Goal: Check status: Check status

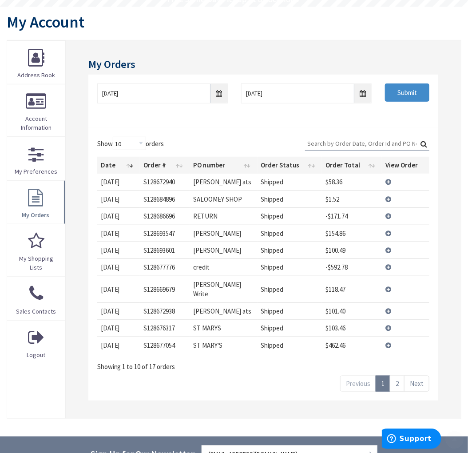
scroll to position [99, 0]
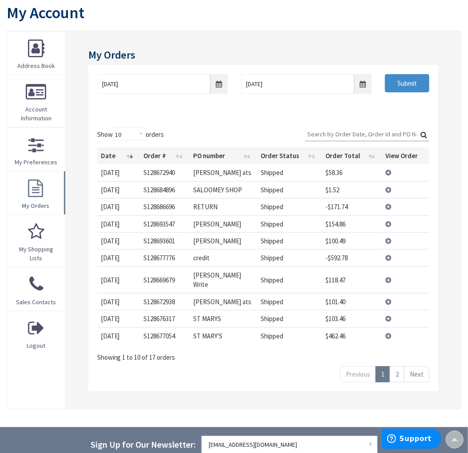
click at [395, 367] on link "2" at bounding box center [397, 375] width 15 height 16
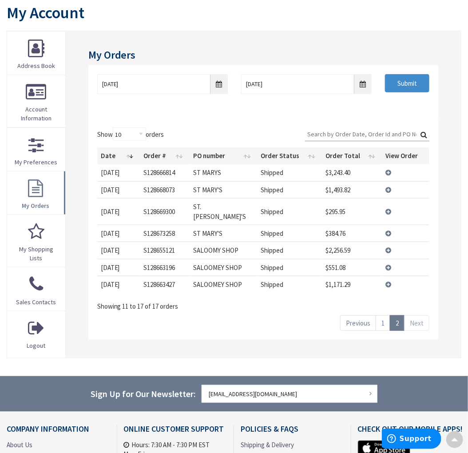
click at [385, 316] on link "1" at bounding box center [383, 324] width 15 height 16
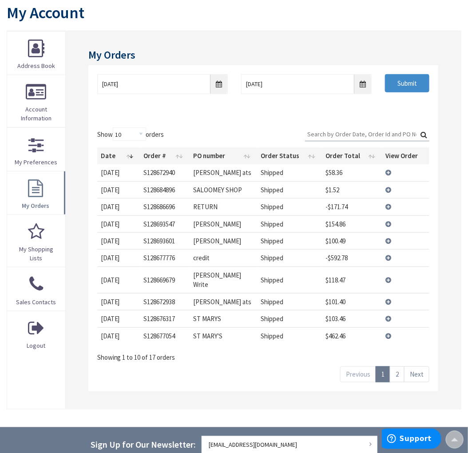
click at [388, 258] on td "View Details" at bounding box center [406, 257] width 48 height 17
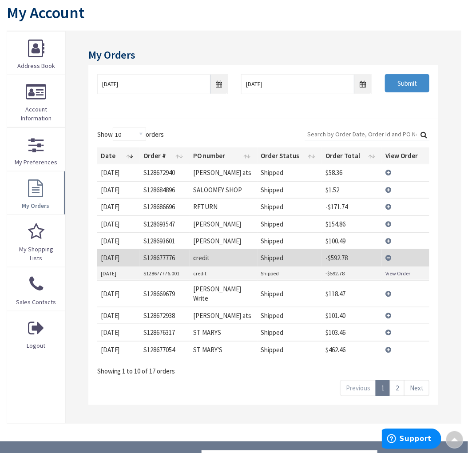
click at [390, 273] on link "View Order" at bounding box center [398, 274] width 25 height 8
click at [387, 258] on td "View Details" at bounding box center [406, 257] width 48 height 17
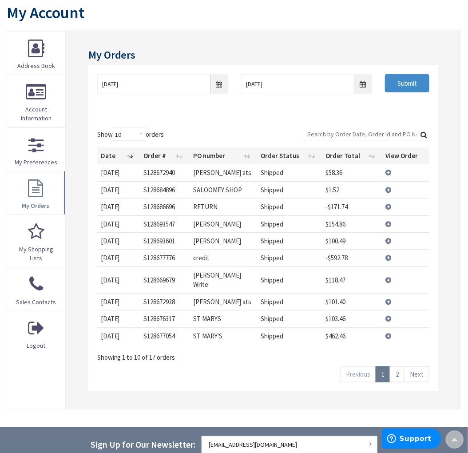
click at [399, 370] on link "2" at bounding box center [397, 375] width 15 height 16
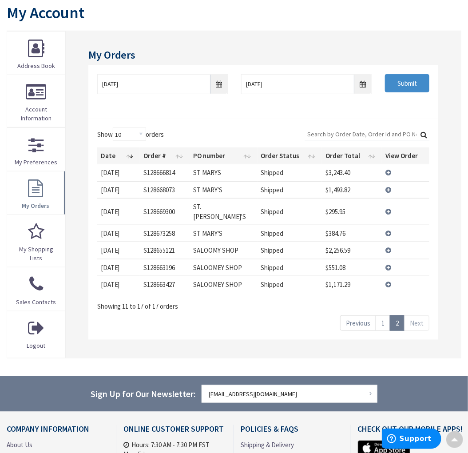
click at [386, 317] on link "1" at bounding box center [383, 324] width 15 height 16
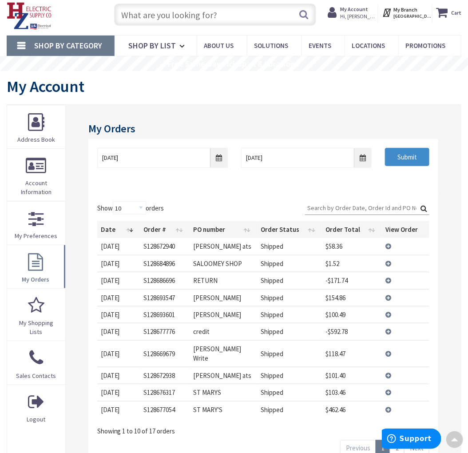
scroll to position [0, 0]
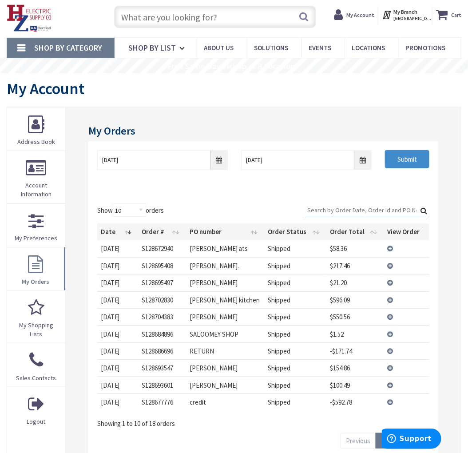
scroll to position [23, 0]
click at [393, 317] on td "View Details" at bounding box center [407, 316] width 46 height 17
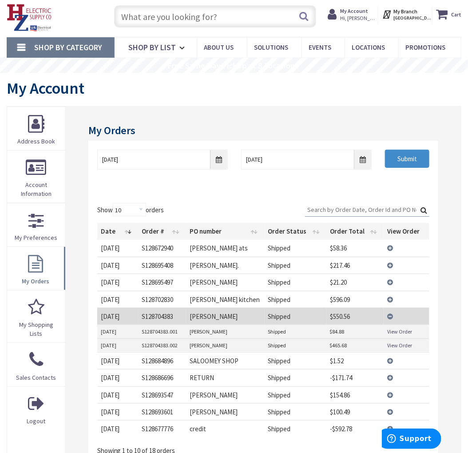
click at [396, 343] on link "View Order" at bounding box center [400, 346] width 25 height 8
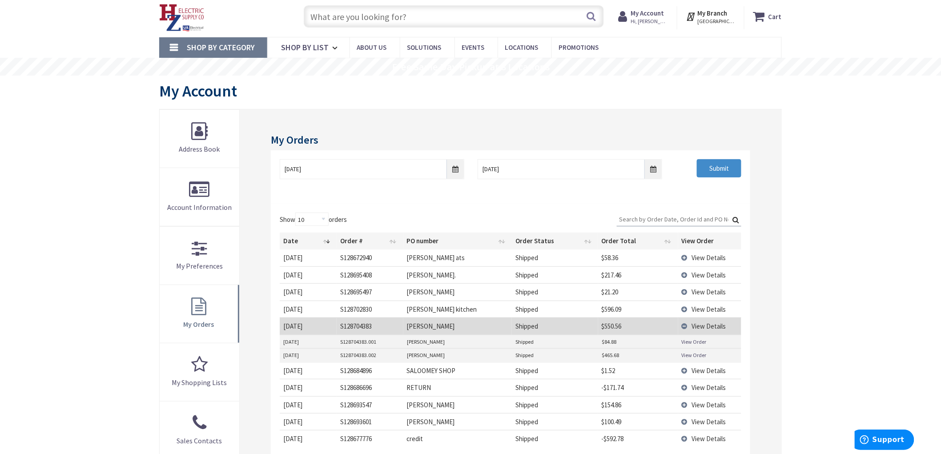
click at [468, 325] on td "View Details" at bounding box center [709, 325] width 63 height 17
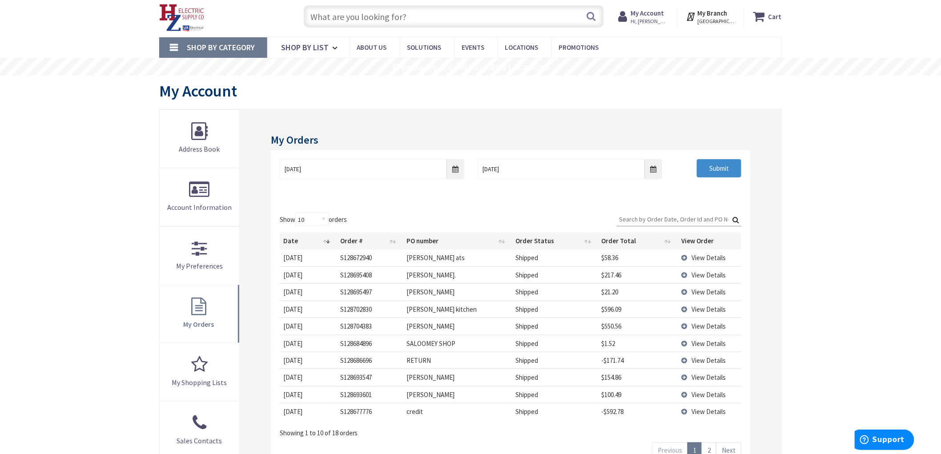
click at [468, 278] on td "View Details" at bounding box center [709, 274] width 63 height 17
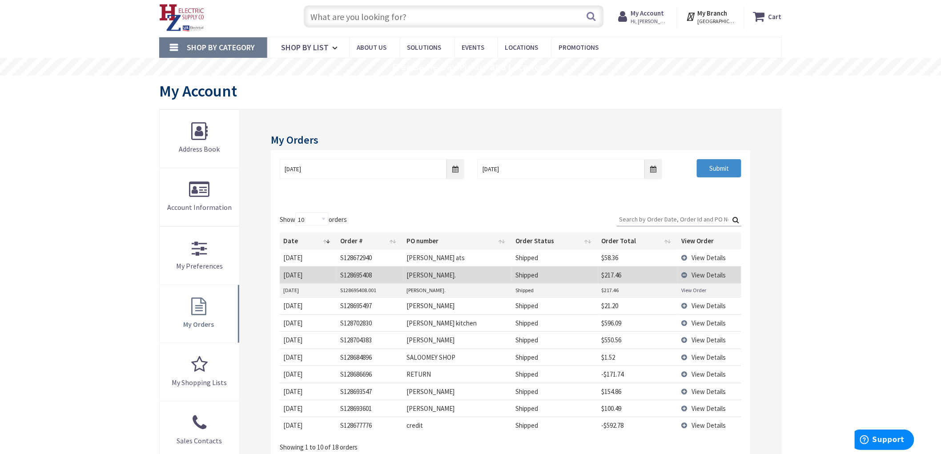
click at [468, 292] on link "View Order" at bounding box center [693, 290] width 25 height 8
click at [468, 275] on td "View Details" at bounding box center [709, 274] width 63 height 17
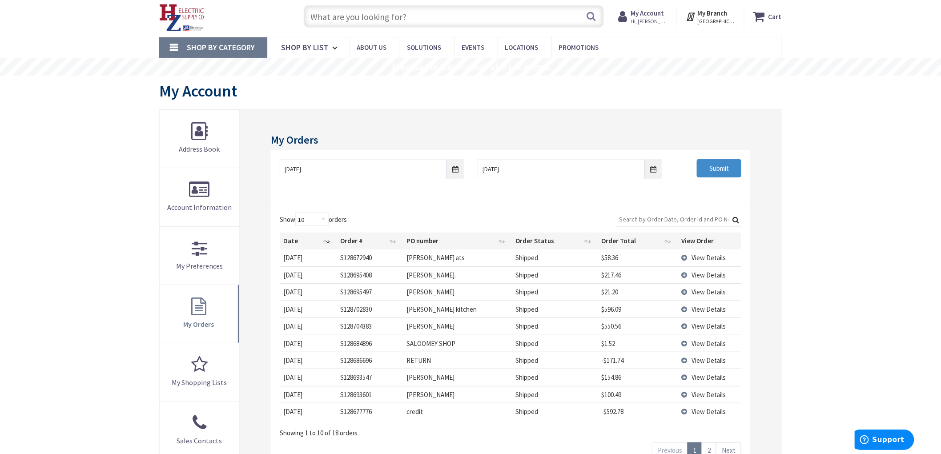
click at [468, 394] on td "View Details" at bounding box center [709, 394] width 63 height 17
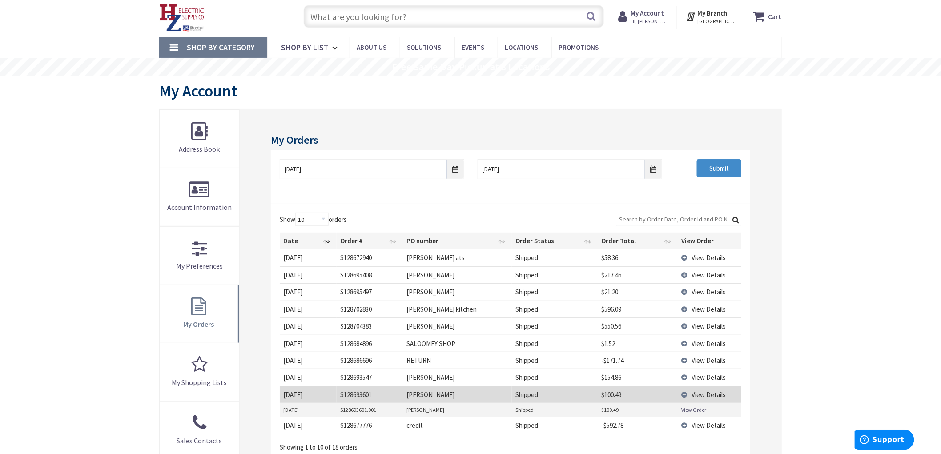
click at [468, 409] on link "View Order" at bounding box center [693, 410] width 25 height 8
click at [468, 394] on td "View Details" at bounding box center [709, 394] width 63 height 17
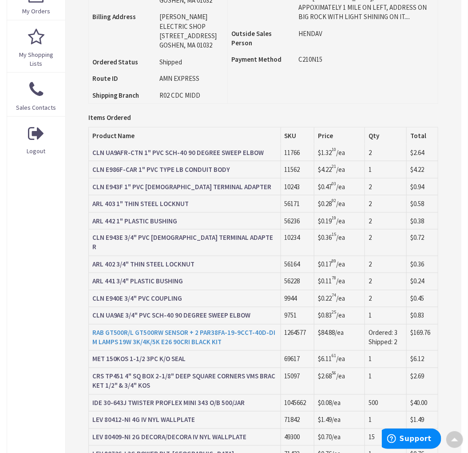
scroll to position [247, 0]
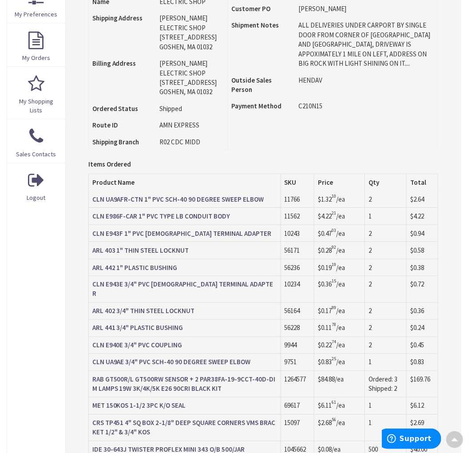
click at [154, 376] on strong "RAB GT500R/L GT500RW SENSOR + 2 PAR38FA-19-9CCT-40D-DIM LAMPS 19W 3K/4K/5K E26 …" at bounding box center [184, 385] width 184 height 18
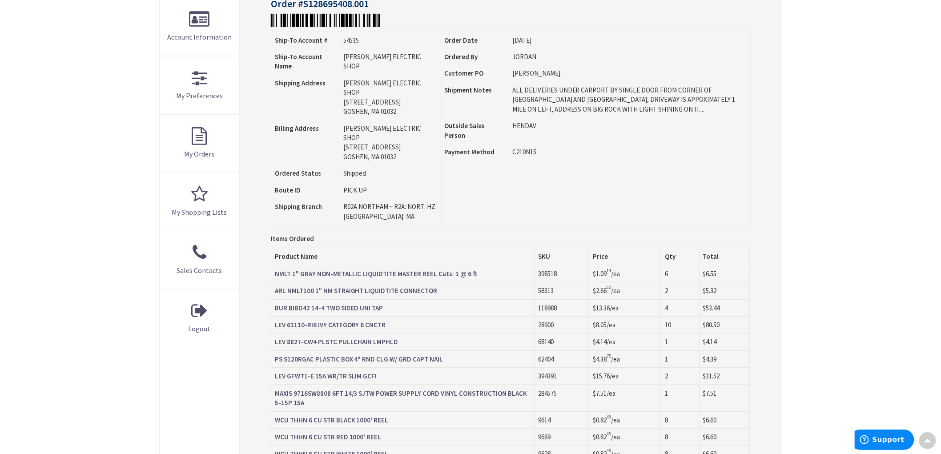
scroll to position [61, 0]
